Goal: Register for event/course

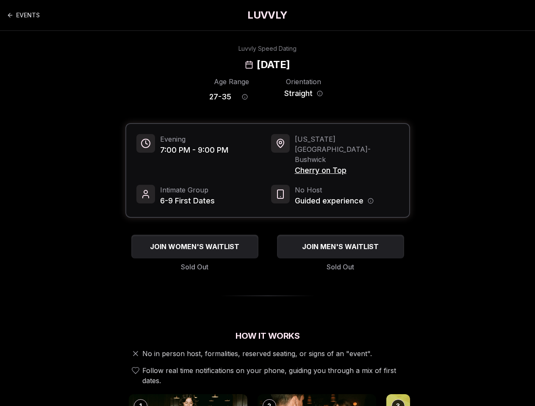
click at [245, 97] on icon "Age range information" at bounding box center [245, 97] width 0 height 1
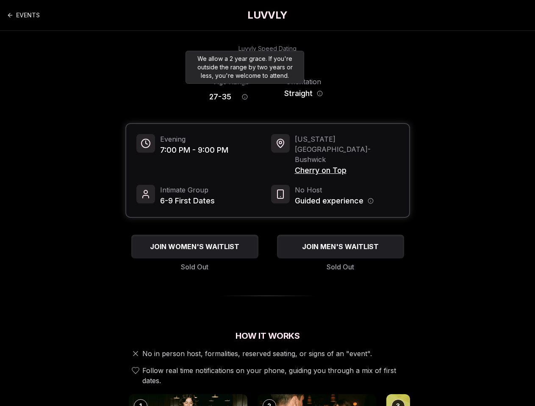
click at [320, 94] on icon "Orientation information" at bounding box center [320, 94] width 0 height 1
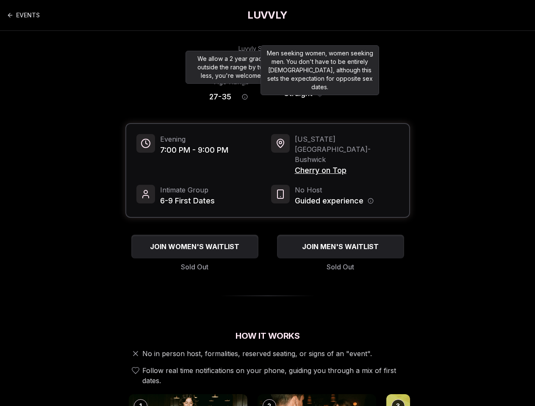
click at [337, 165] on span "Cherry on Top" at bounding box center [347, 171] width 104 height 12
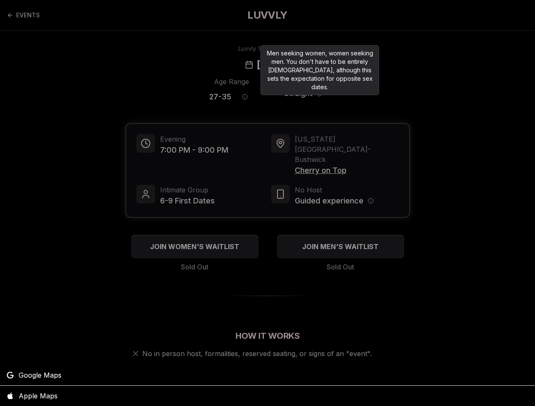
click at [370, 181] on div at bounding box center [267, 203] width 535 height 406
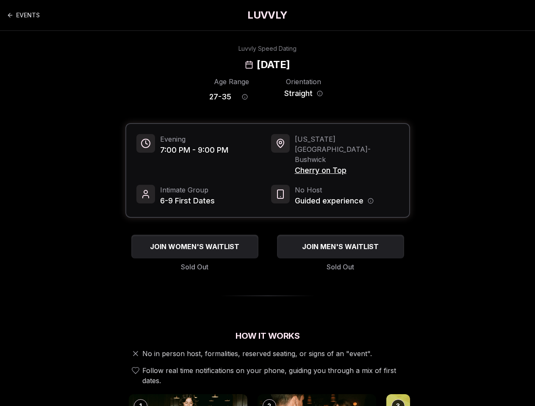
click at [195, 242] on span "JOIN WOMEN'S WAITLIST" at bounding box center [194, 247] width 93 height 10
click at [340, 242] on span "JOIN MEN'S WAITLIST" at bounding box center [340, 247] width 80 height 10
click at [268, 400] on div "2" at bounding box center [269, 407] width 14 height 14
